Goal: Navigation & Orientation: Find specific page/section

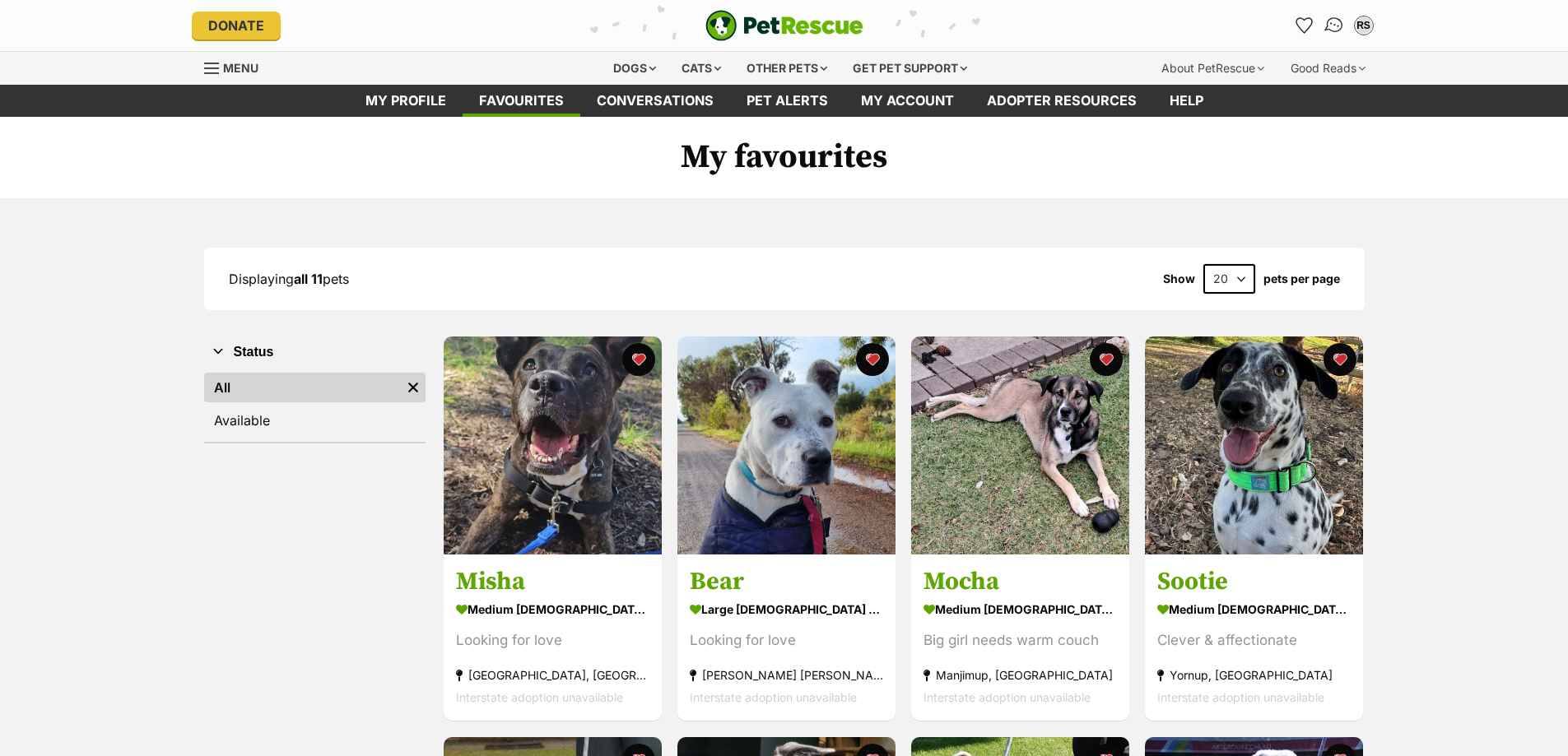
click at [1322, 26] on link "Conversations" at bounding box center [1334, 25] width 34 height 34
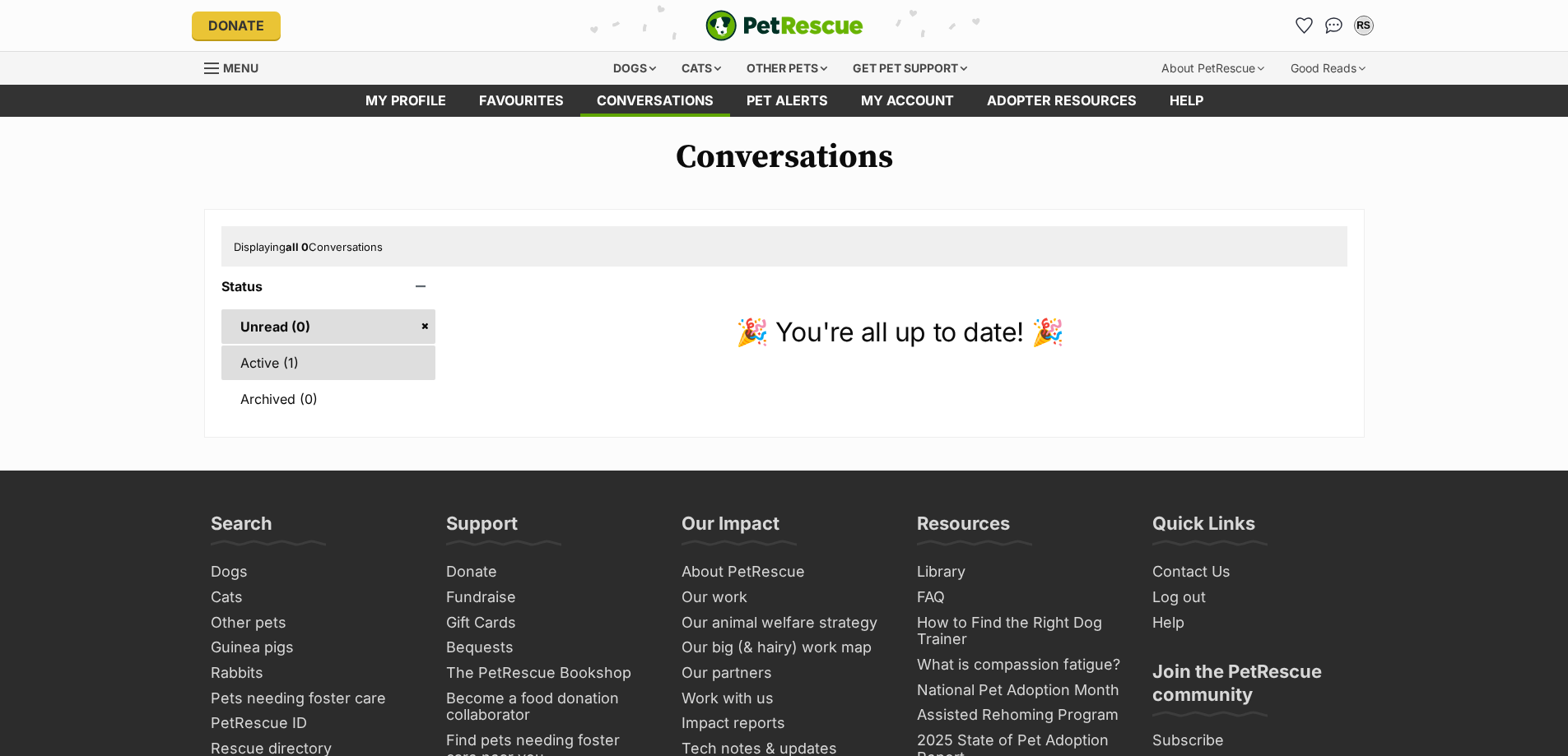
click at [289, 367] on link "Active (1)" at bounding box center [329, 362] width 215 height 34
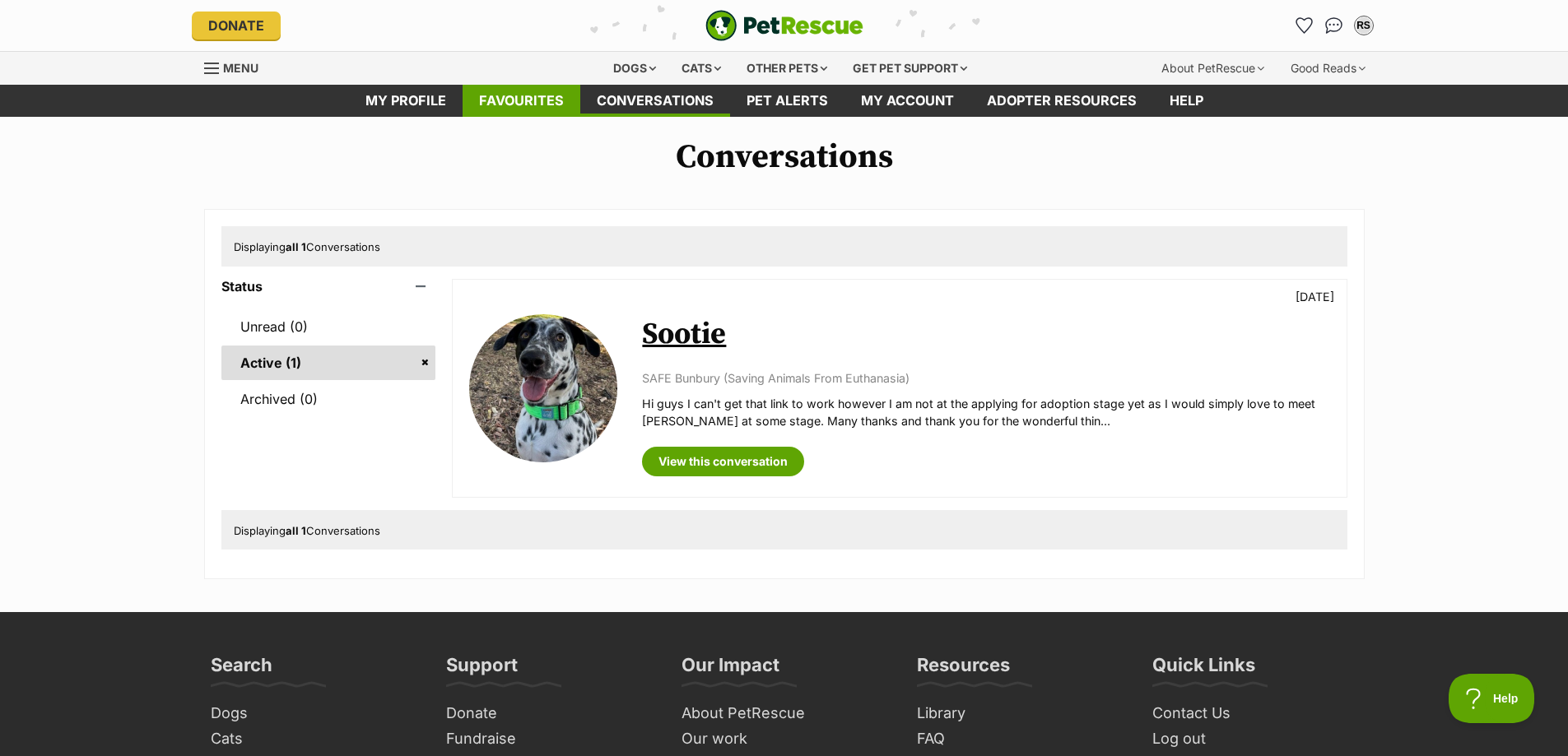
click at [544, 104] on link "Favourites" at bounding box center [521, 101] width 117 height 32
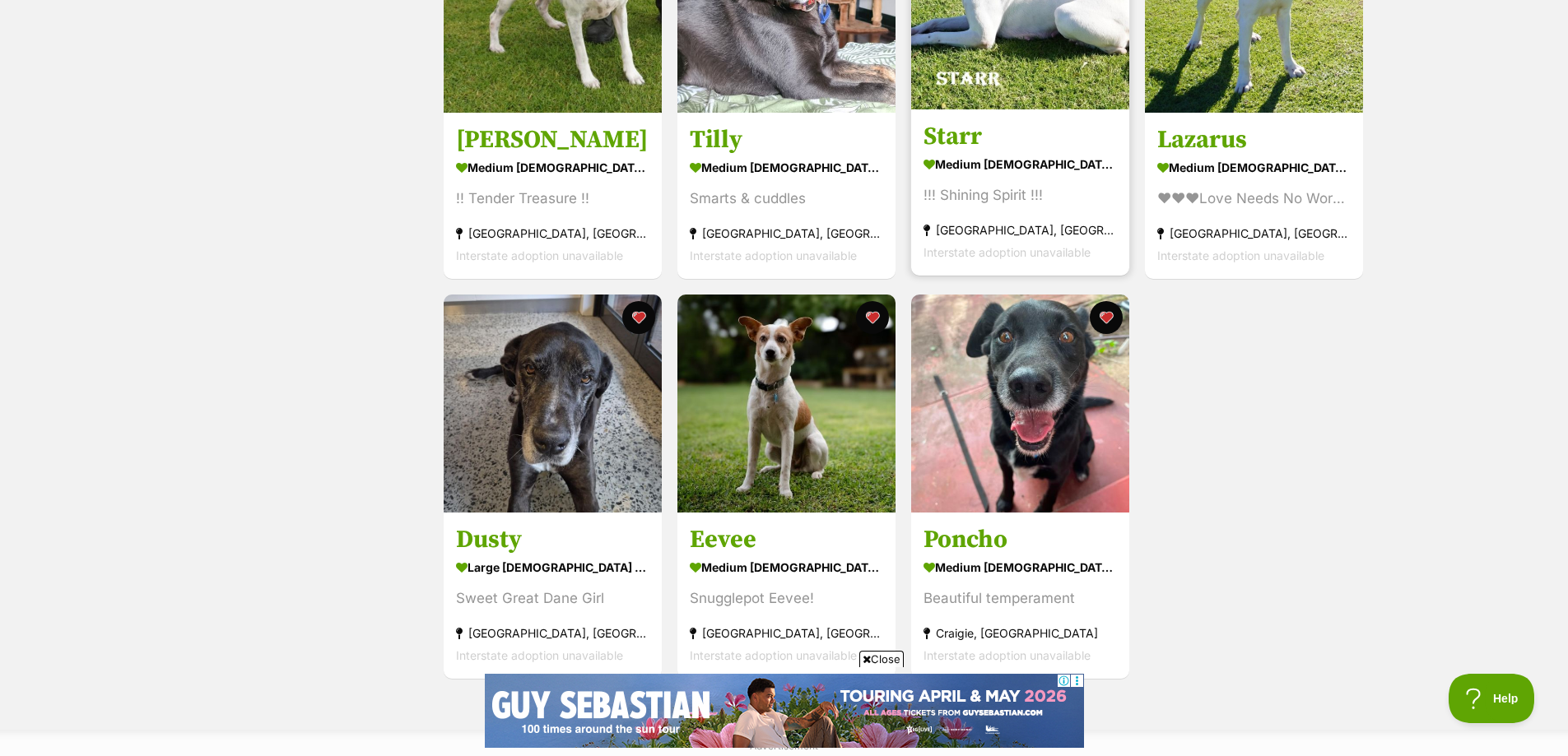
scroll to position [987, 0]
